Goal: Check status: Check status

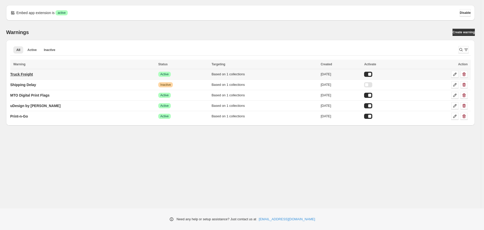
click at [28, 75] on p "Truck Freight" at bounding box center [21, 74] width 23 height 5
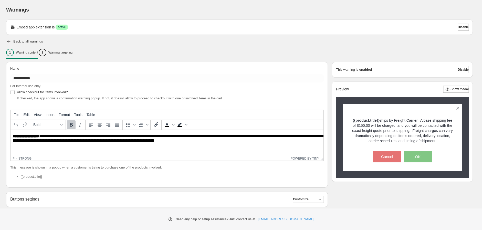
click at [8, 41] on icon "button" at bounding box center [8, 41] width 3 height 3
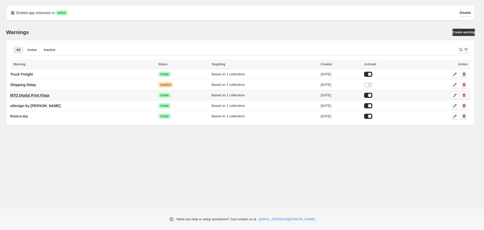
click at [38, 95] on p "MTO Digital Print Flags" at bounding box center [29, 95] width 39 height 5
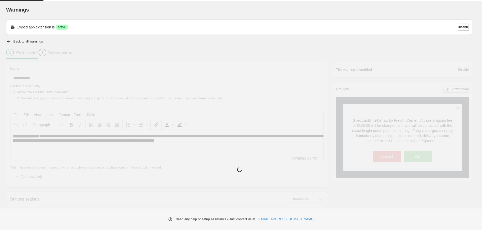
type input "**********"
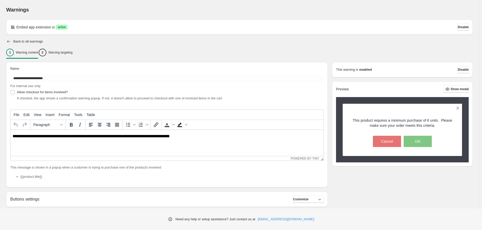
click at [9, 42] on icon "button" at bounding box center [8, 41] width 5 height 5
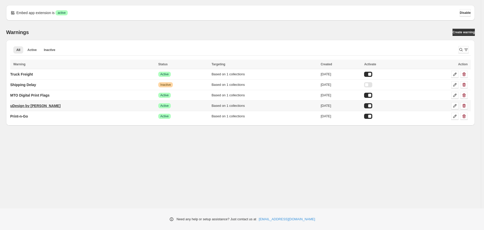
click at [27, 105] on p "uDesign by [PERSON_NAME]" at bounding box center [35, 105] width 50 height 5
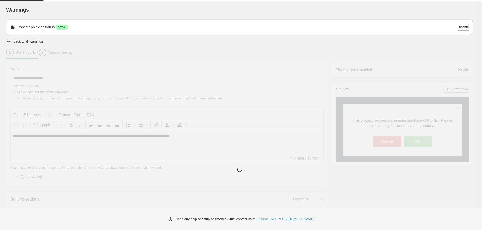
type input "**********"
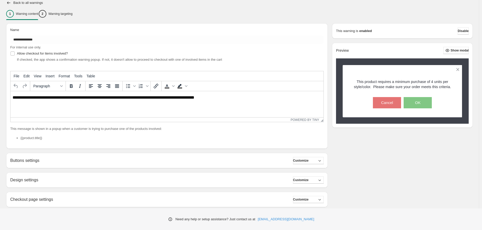
scroll to position [38, 0]
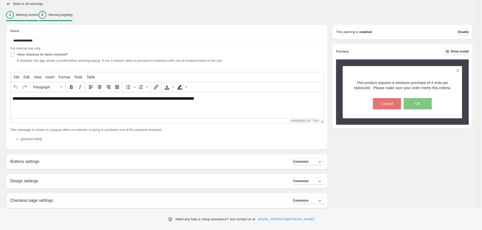
click at [69, 14] on p "Warning targeting" at bounding box center [60, 15] width 24 height 4
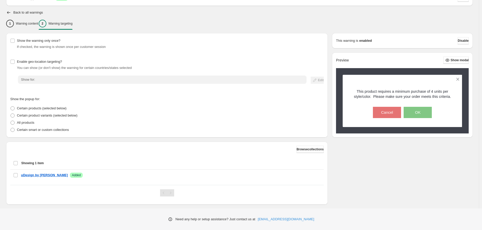
scroll to position [27, 0]
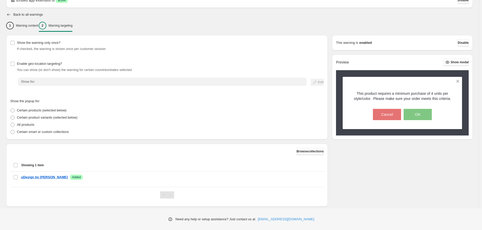
click at [9, 14] on icon "button" at bounding box center [8, 14] width 5 height 5
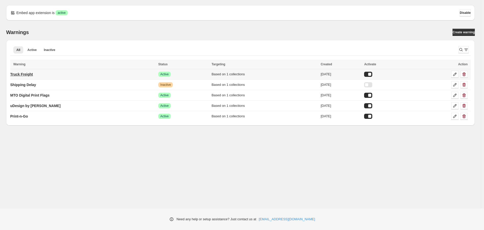
click at [25, 74] on p "Truck Freight" at bounding box center [21, 74] width 23 height 5
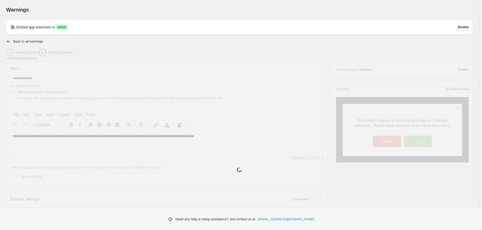
type input "**********"
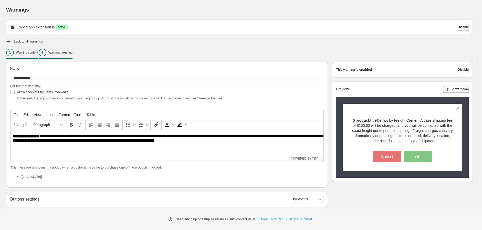
click at [69, 52] on p "Warning targeting" at bounding box center [60, 52] width 24 height 4
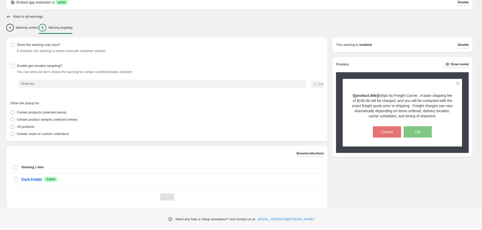
scroll to position [28, 0]
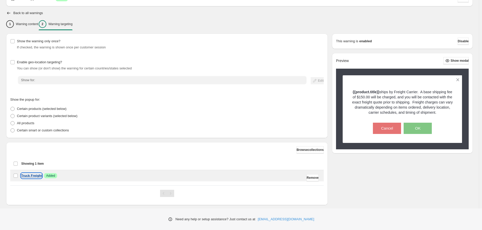
click at [35, 176] on p "Truck Freight" at bounding box center [31, 175] width 21 height 5
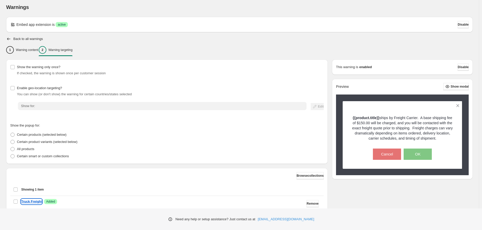
scroll to position [0, 0]
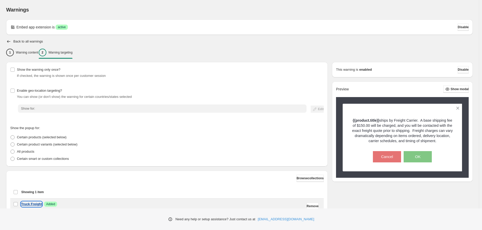
click at [32, 205] on p "Truck Freight" at bounding box center [31, 203] width 21 height 5
